Goal: Task Accomplishment & Management: Manage account settings

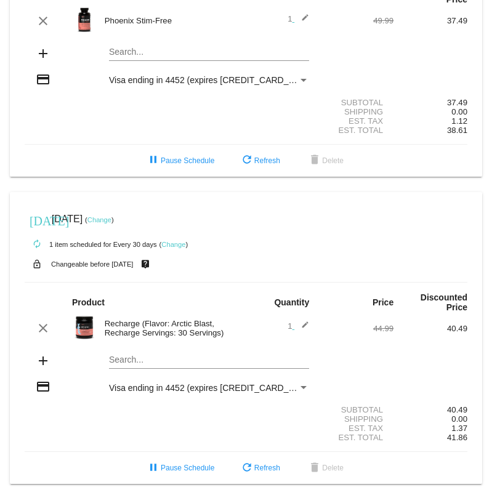
scroll to position [135, 0]
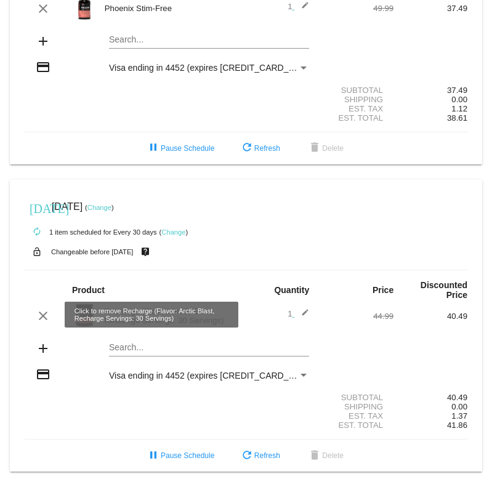
click at [40, 315] on mat-icon "clear" at bounding box center [43, 315] width 15 height 15
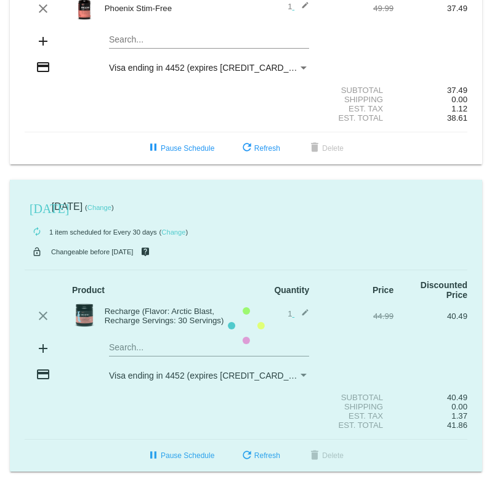
scroll to position [92, 0]
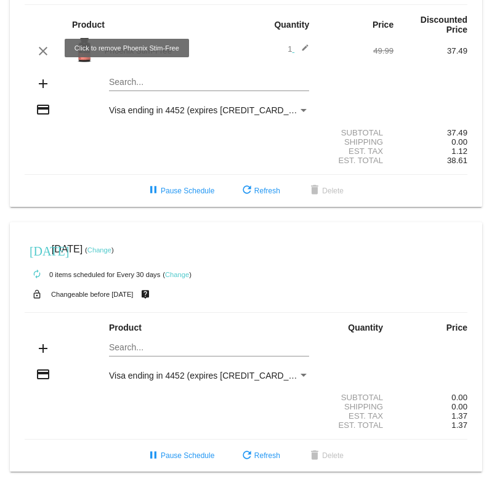
click at [41, 48] on mat-icon "clear" at bounding box center [43, 51] width 15 height 15
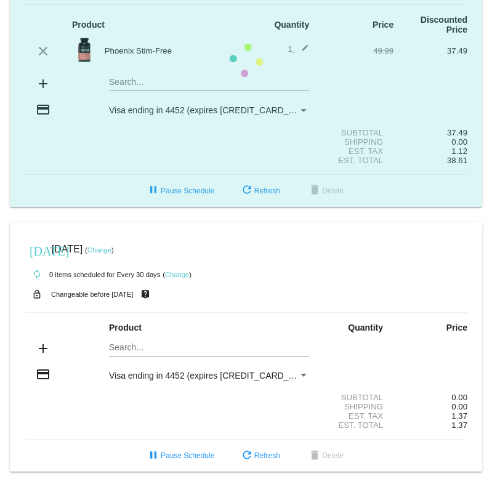
scroll to position [49, 0]
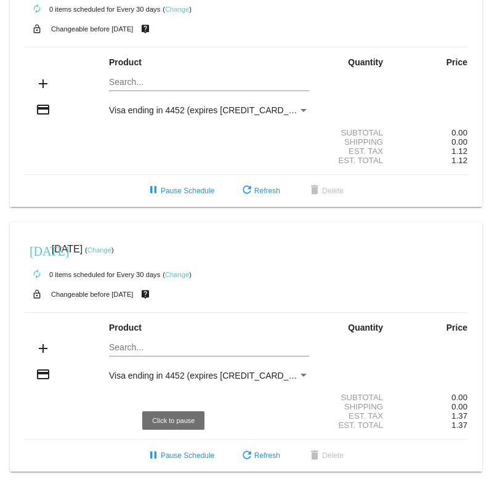
click at [165, 453] on span "pause Pause Schedule" at bounding box center [180, 455] width 68 height 9
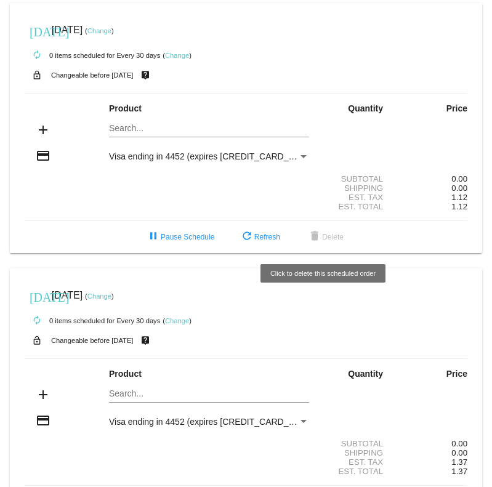
click at [319, 237] on span "delete Delete" at bounding box center [325, 237] width 36 height 9
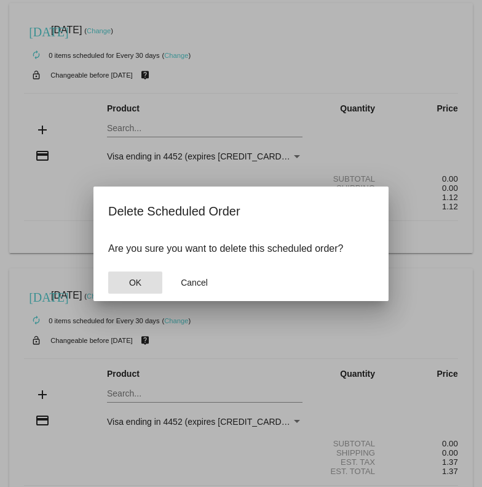
click at [137, 278] on span "OK" at bounding box center [135, 282] width 12 height 10
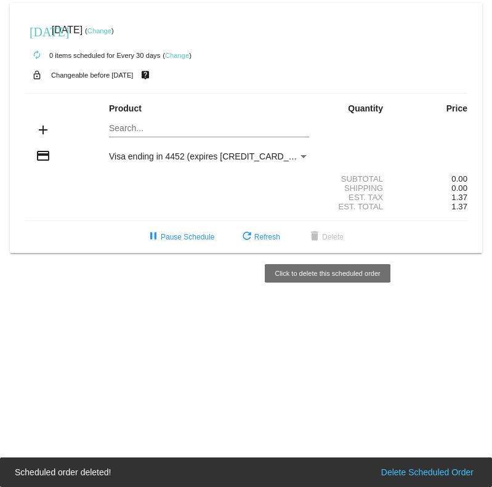
click at [332, 237] on span "delete Delete" at bounding box center [325, 237] width 36 height 9
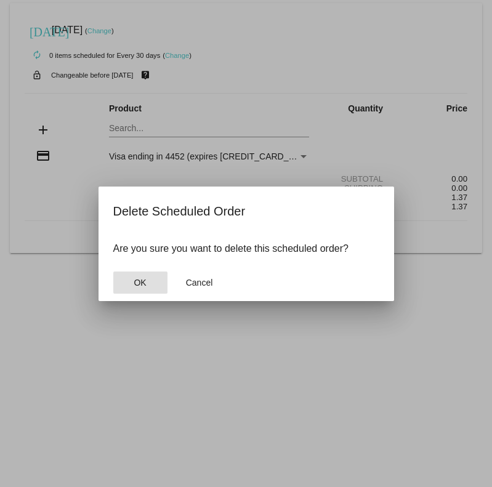
click at [139, 281] on span "OK" at bounding box center [139, 282] width 12 height 10
